Goal: Information Seeking & Learning: Learn about a topic

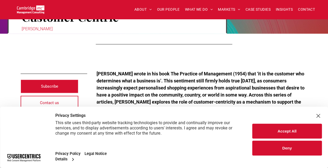
scroll to position [104, 0]
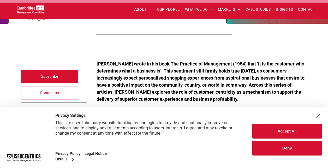
click at [287, 132] on button "Accept All" at bounding box center [287, 131] width 69 height 15
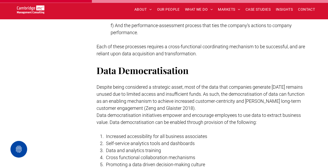
scroll to position [575, 0]
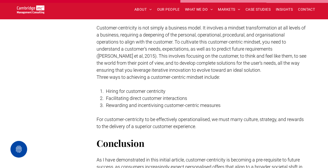
scroll to position [1019, 0]
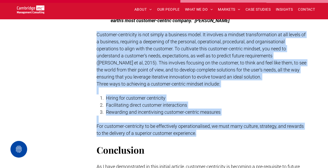
drag, startPoint x: 98, startPoint y: 31, endPoint x: 219, endPoint y: 135, distance: 159.7
copy div "Customer-centricity is not simply a business model. It involves a mindset trans…"
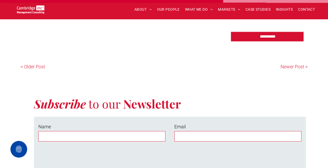
scroll to position [1332, 0]
